Goal: Task Accomplishment & Management: Use online tool/utility

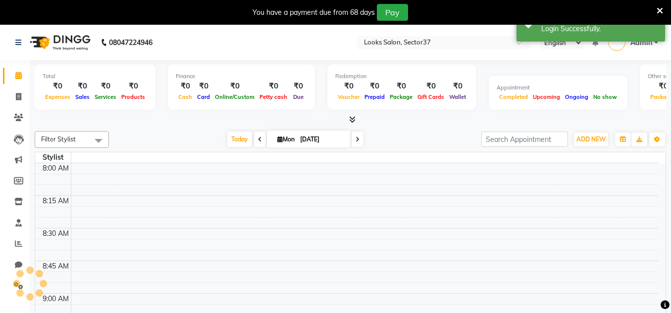
select select "en"
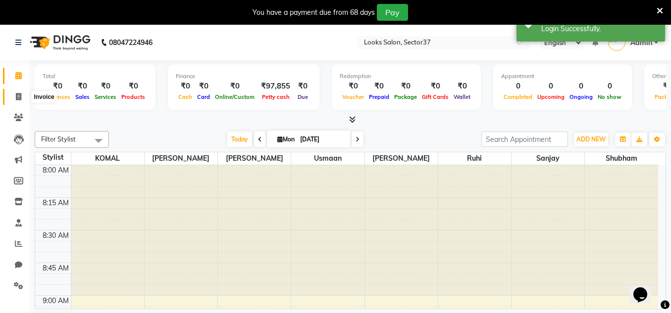
click at [17, 97] on icon at bounding box center [18, 96] width 5 height 7
select select "4350"
select select "service"
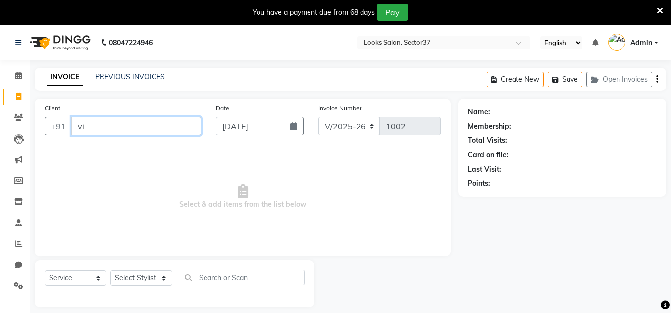
type input "vik"
